Goal: Transaction & Acquisition: Book appointment/travel/reservation

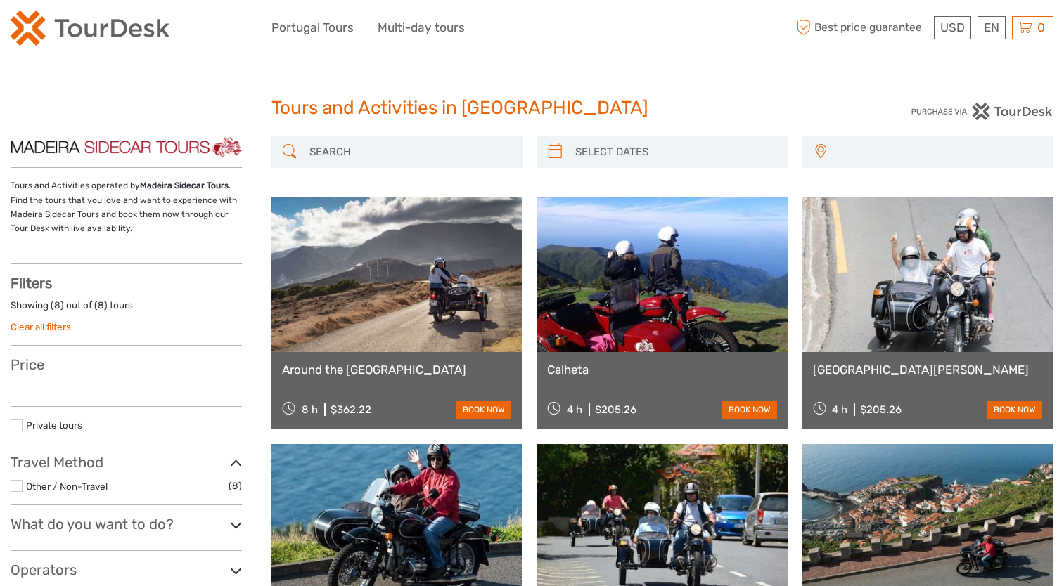
select select
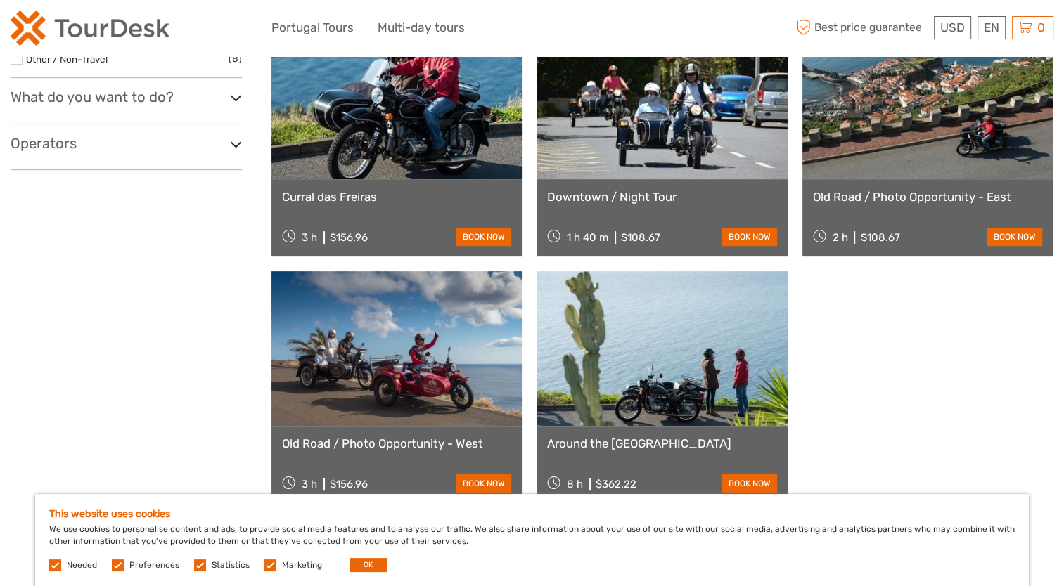
scroll to position [444, 0]
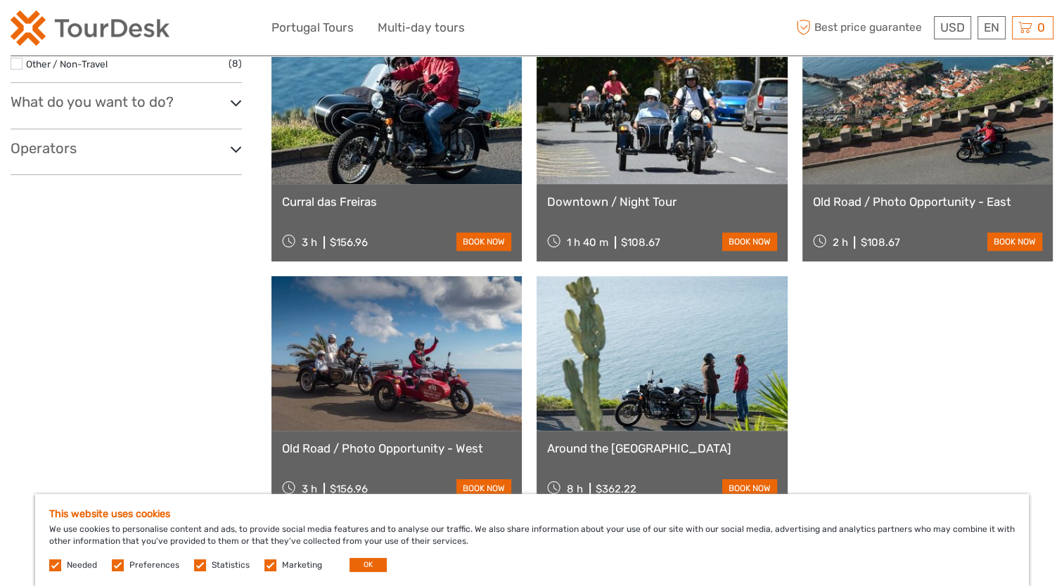
click at [637, 205] on link "Downtown / Night Tour" at bounding box center [661, 202] width 229 height 14
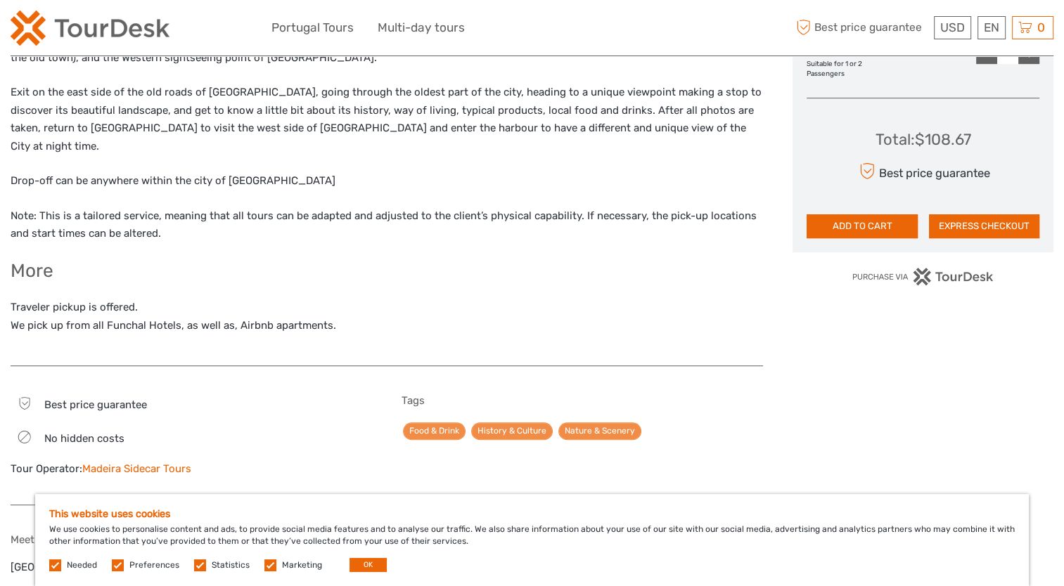
scroll to position [733, 0]
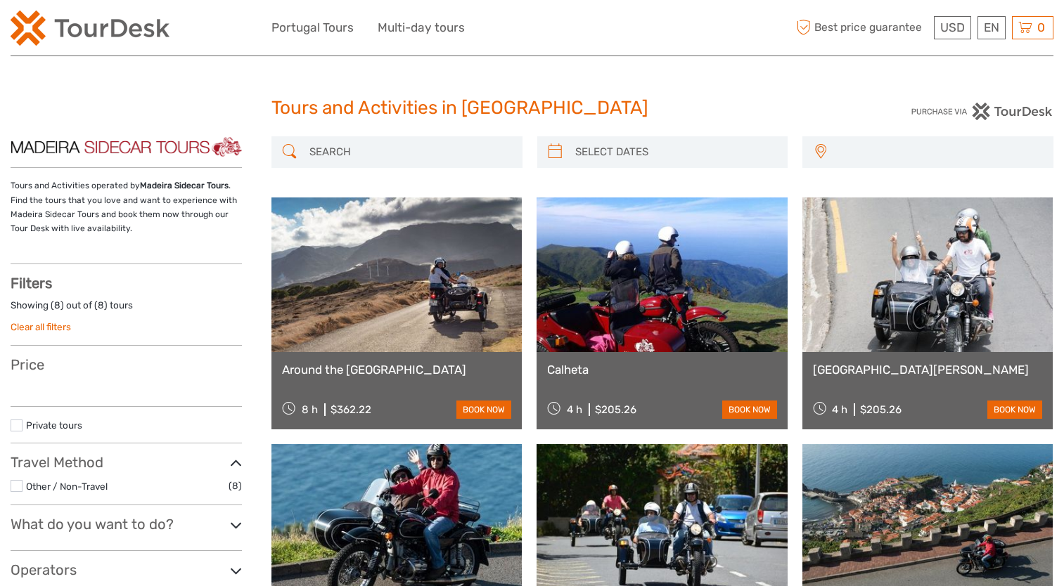
select select
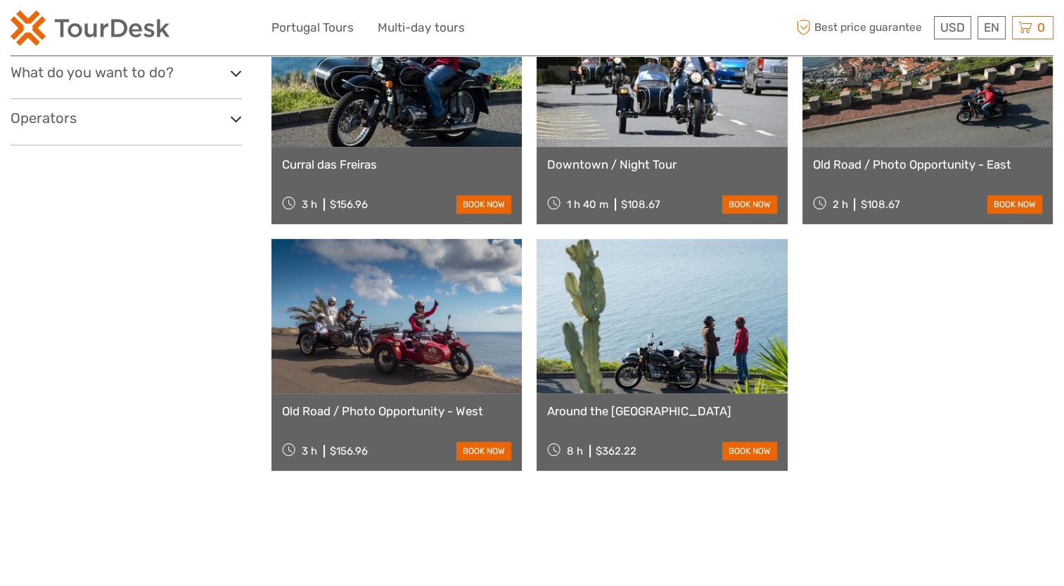
scroll to position [444, 0]
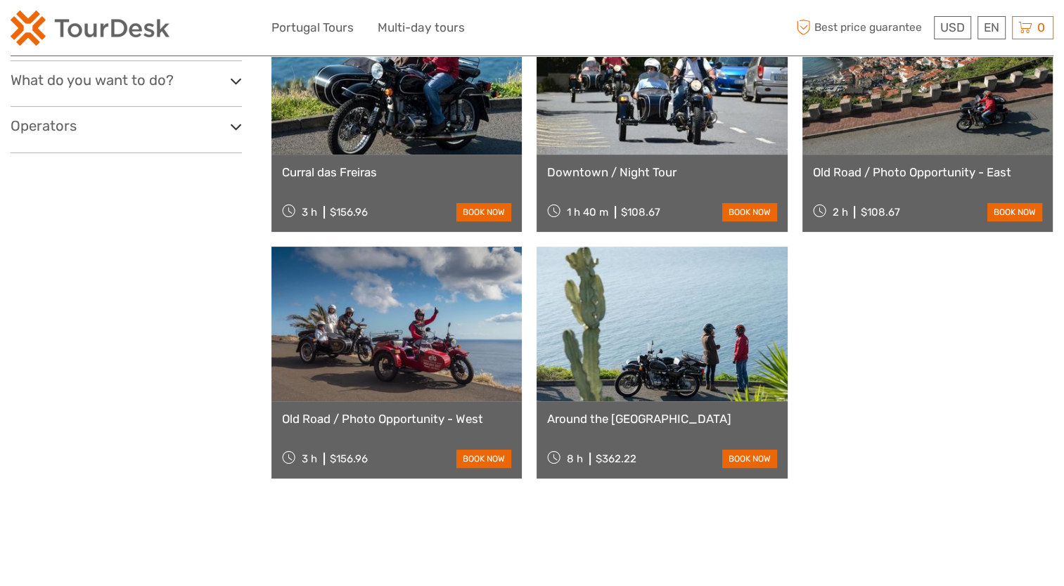
select select
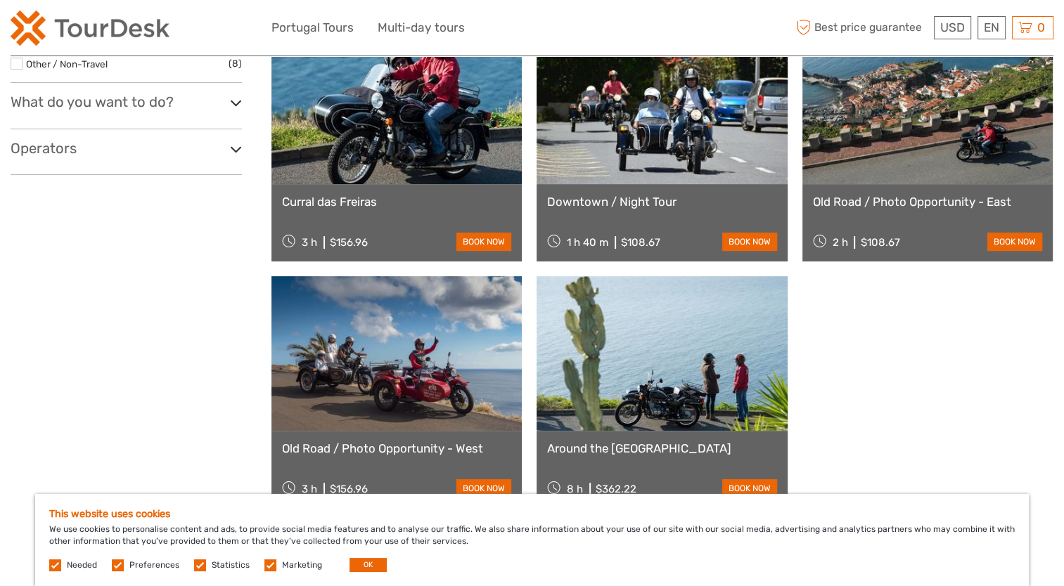
scroll to position [0, 0]
